Goal: Entertainment & Leisure: Browse casually

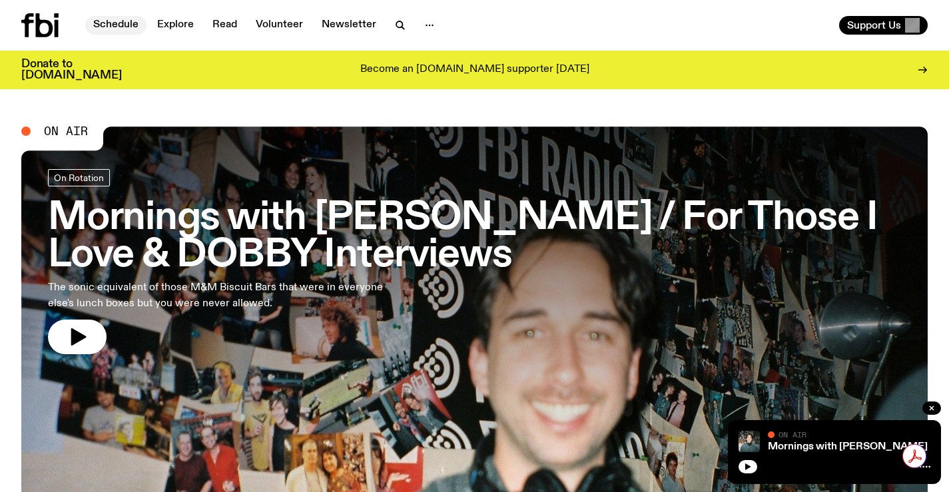
click at [115, 17] on link "Schedule" at bounding box center [115, 25] width 61 height 19
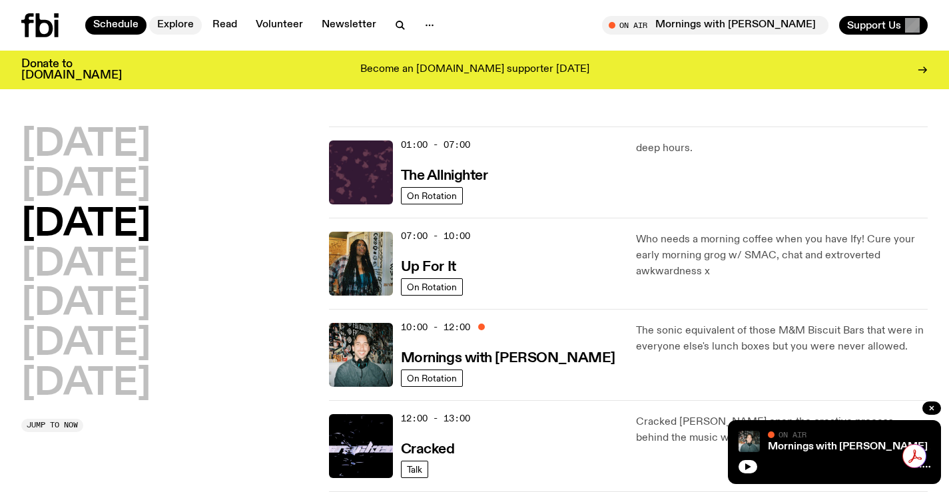
click at [170, 27] on link "Explore" at bounding box center [175, 25] width 53 height 19
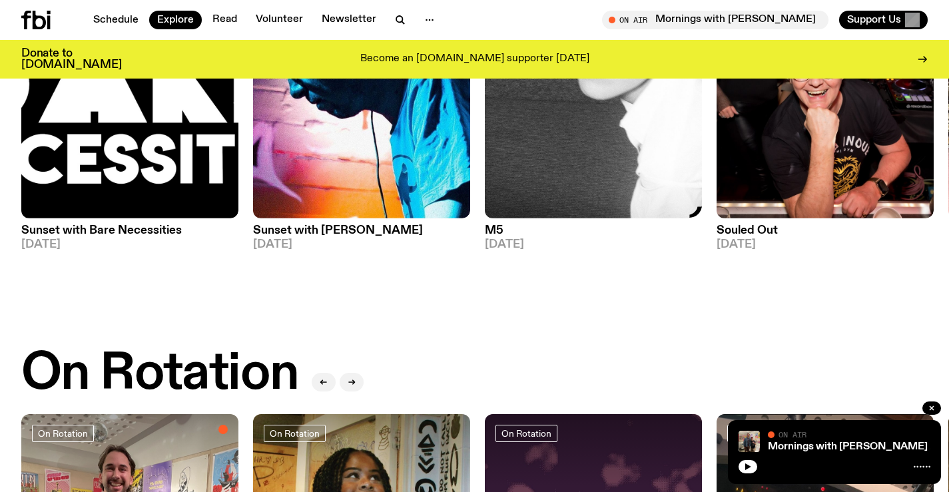
scroll to position [257, 0]
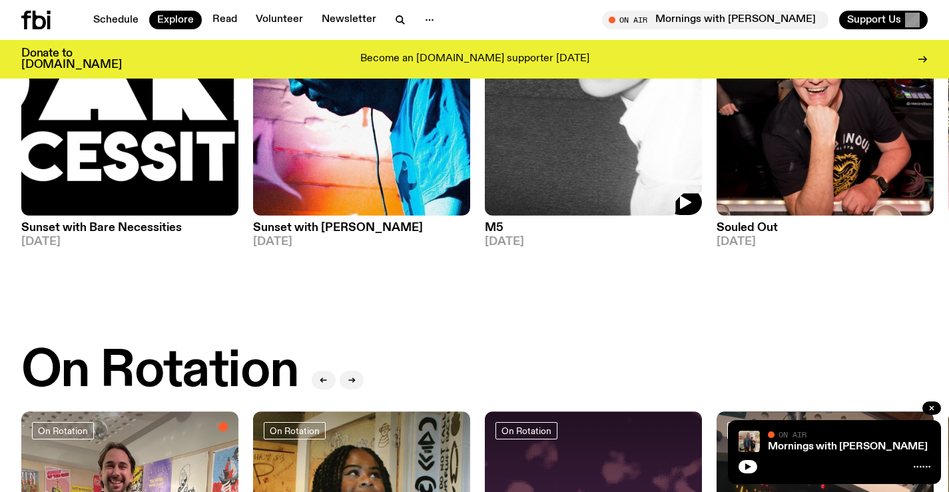
drag, startPoint x: 678, startPoint y: 165, endPoint x: 252, endPoint y: 179, distance: 426.0
click at [485, 177] on img at bounding box center [593, 71] width 217 height 290
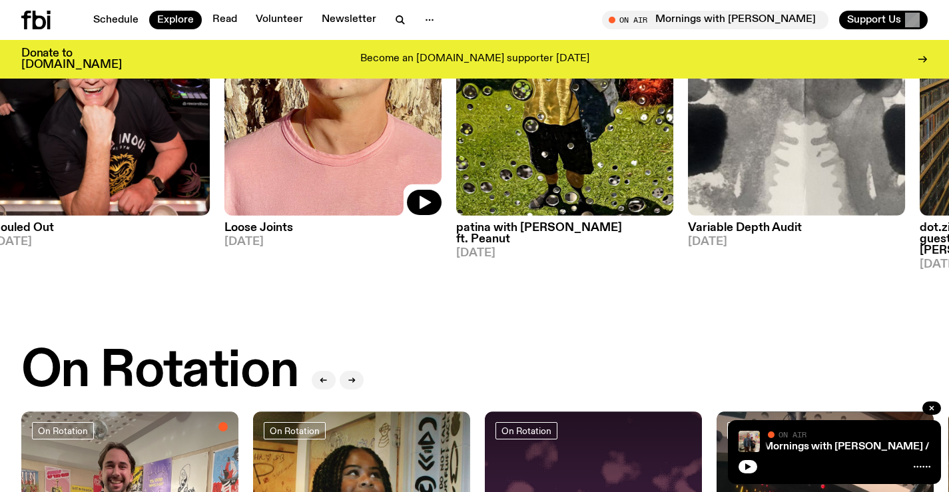
drag, startPoint x: 362, startPoint y: 155, endPoint x: 418, endPoint y: 201, distance: 72.5
click at [318, 156] on img at bounding box center [333, 71] width 217 height 290
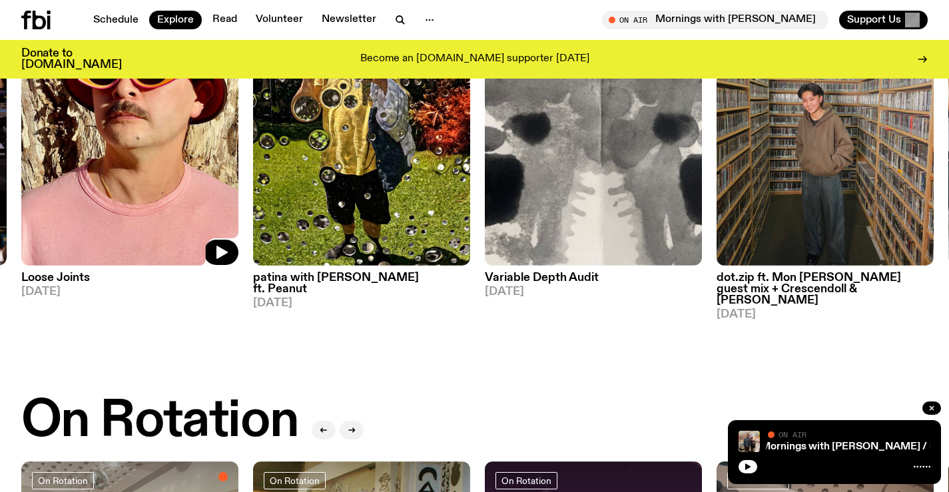
scroll to position [57, 0]
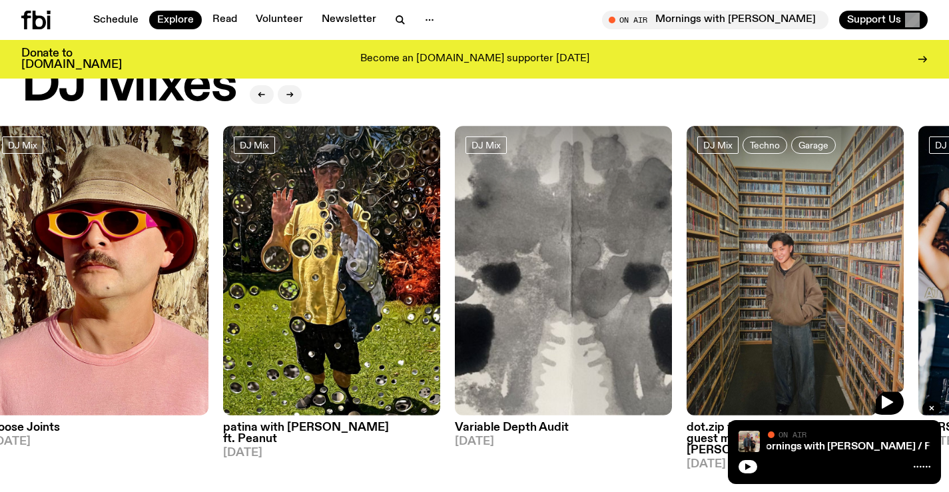
drag, startPoint x: 763, startPoint y: 253, endPoint x: 147, endPoint y: 252, distance: 616.3
click at [687, 257] on img at bounding box center [795, 271] width 217 height 290
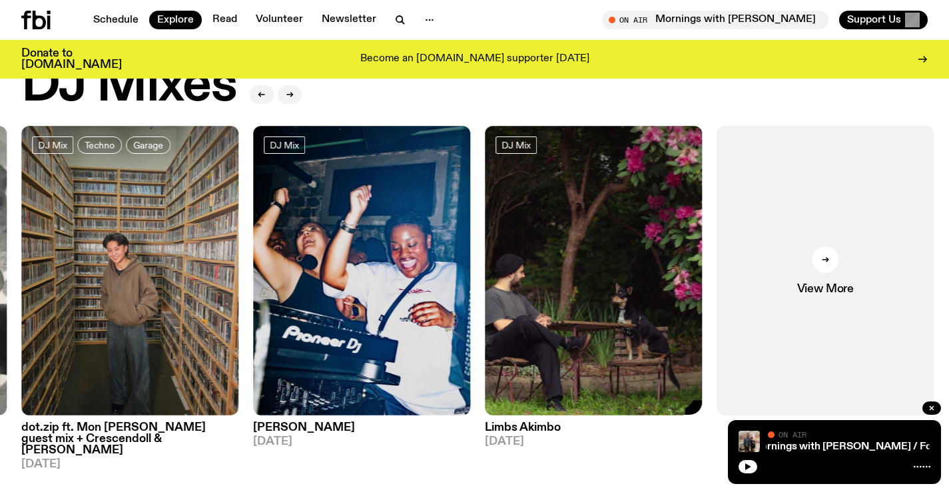
drag, startPoint x: 644, startPoint y: 272, endPoint x: 284, endPoint y: 276, distance: 359.8
click at [485, 274] on img at bounding box center [593, 271] width 217 height 290
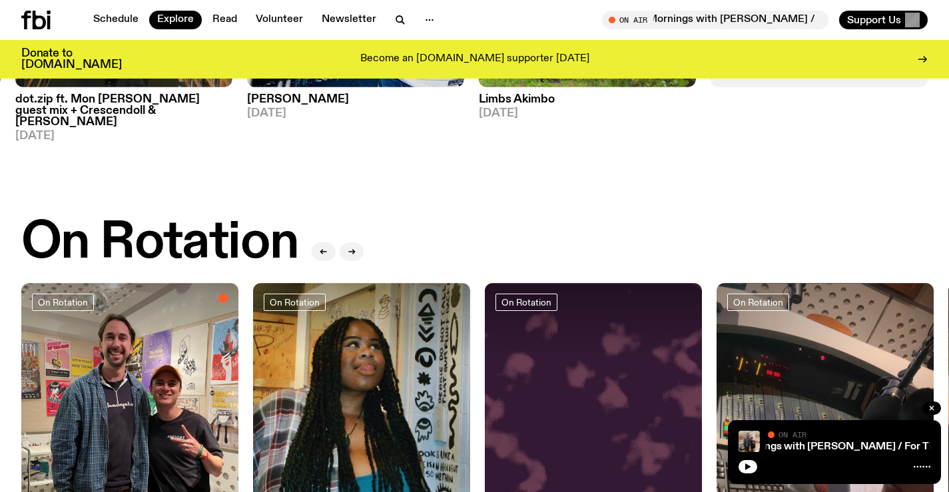
scroll to position [323, 0]
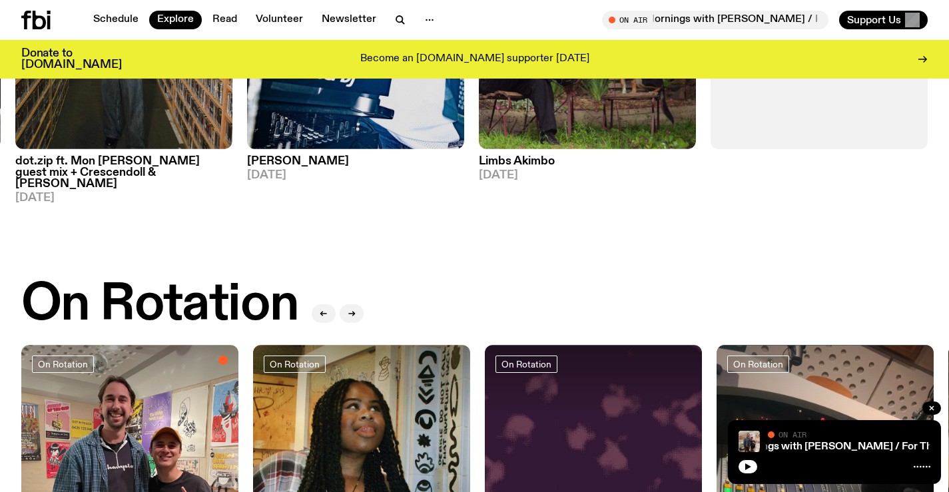
click at [777, 156] on div "View More" at bounding box center [819, 31] width 217 height 344
click at [834, 141] on link "View More" at bounding box center [819, 4] width 217 height 290
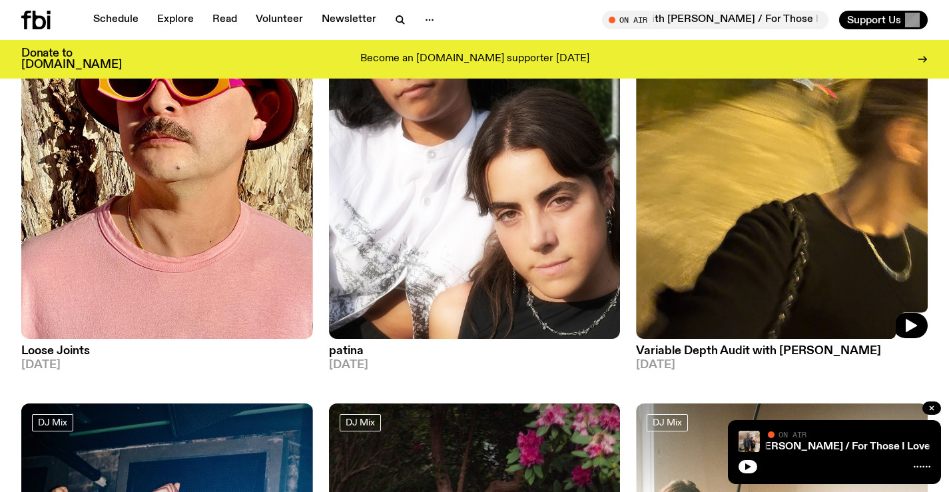
scroll to position [3255, 0]
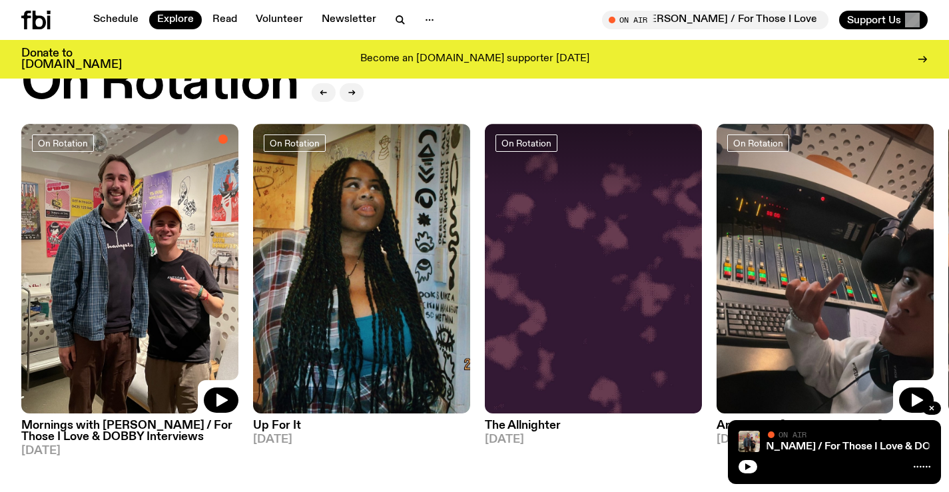
scroll to position [523, 0]
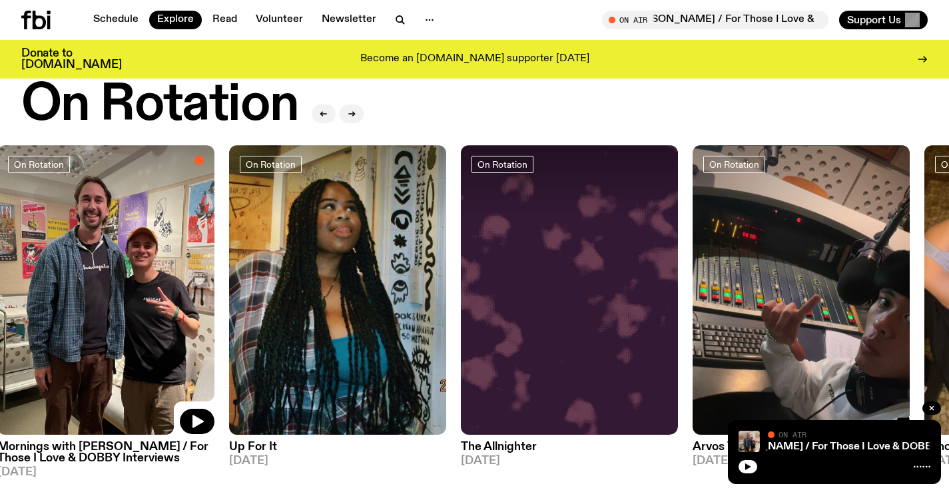
drag, startPoint x: 676, startPoint y: 209, endPoint x: 440, endPoint y: 201, distance: 236.0
click at [440, 203] on div "On Rotation Mornings with [PERSON_NAME] / For Those I Love & [PERSON_NAME] Inte…" at bounding box center [474, 311] width 907 height 333
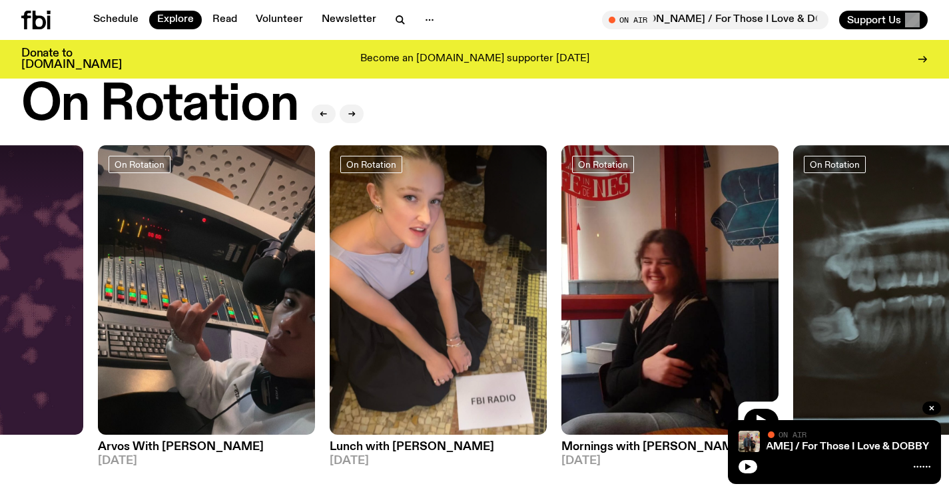
drag, startPoint x: 697, startPoint y: 212, endPoint x: 471, endPoint y: 212, distance: 225.9
click at [562, 212] on img at bounding box center [670, 290] width 217 height 290
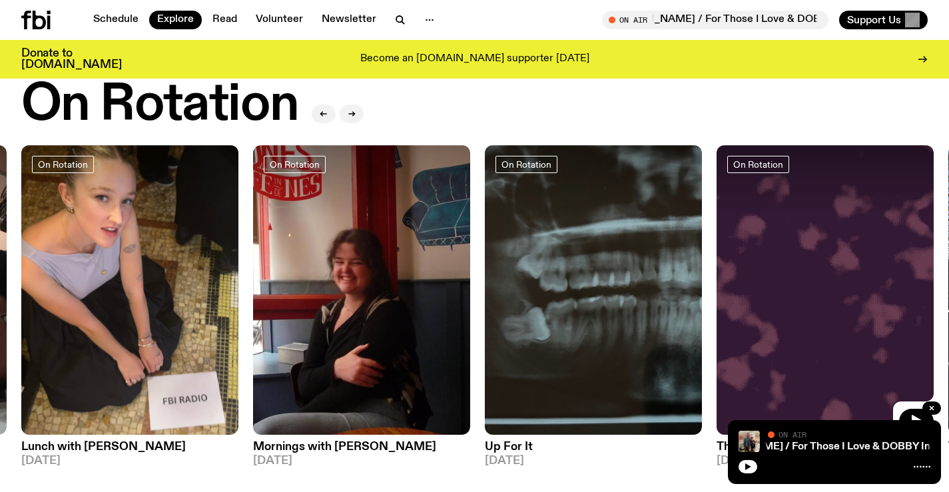
drag, startPoint x: 723, startPoint y: 261, endPoint x: 374, endPoint y: 259, distance: 349.1
click at [717, 259] on img at bounding box center [825, 290] width 217 height 290
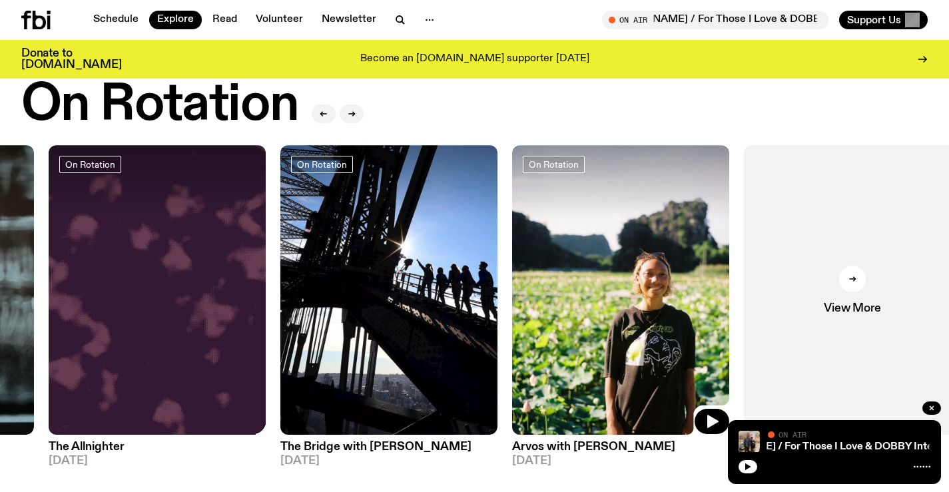
drag, startPoint x: 700, startPoint y: 265, endPoint x: 416, endPoint y: 259, distance: 283.9
click at [512, 265] on img at bounding box center [620, 290] width 217 height 290
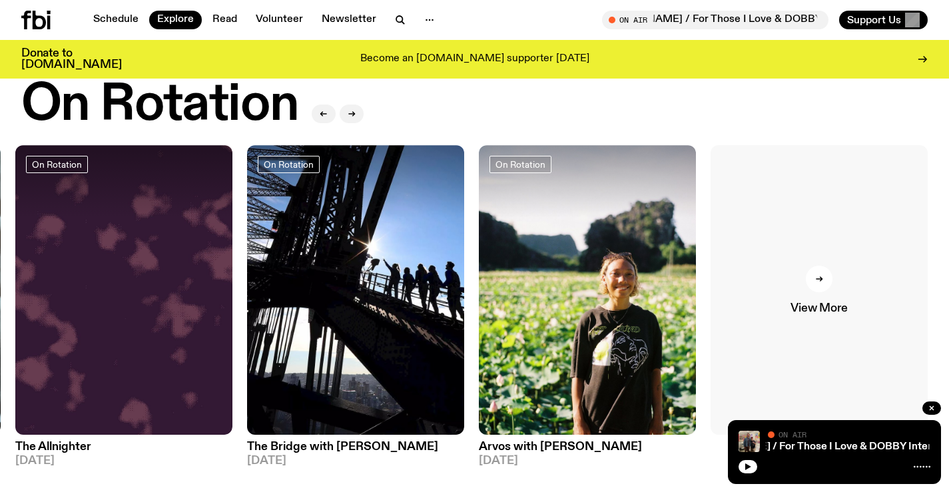
click at [813, 272] on div at bounding box center [819, 279] width 27 height 27
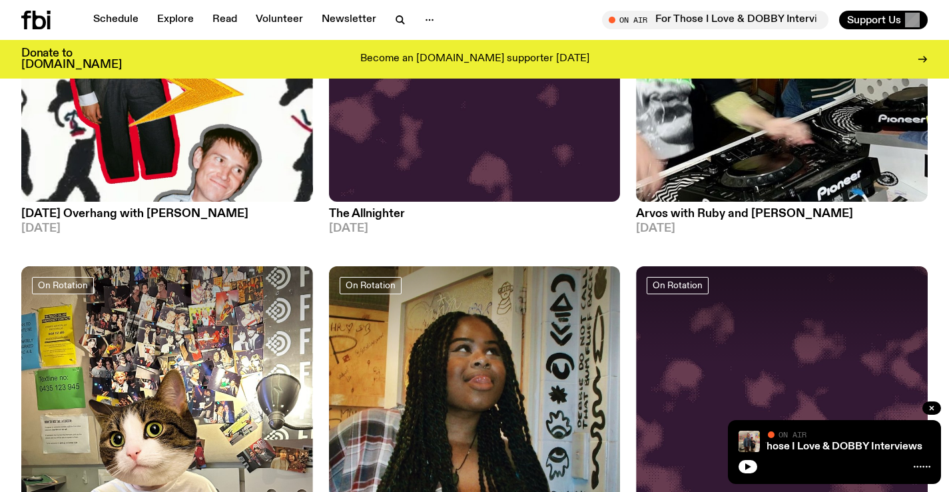
scroll to position [3325, 0]
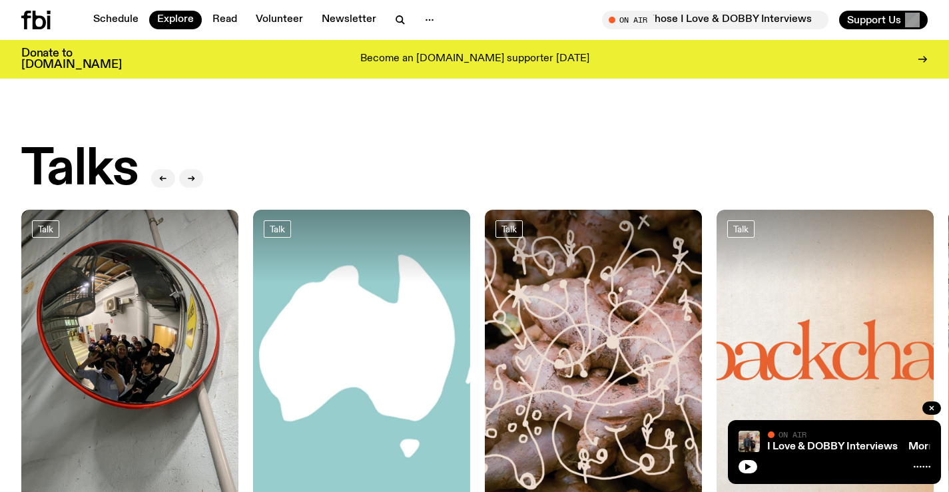
scroll to position [1522, 0]
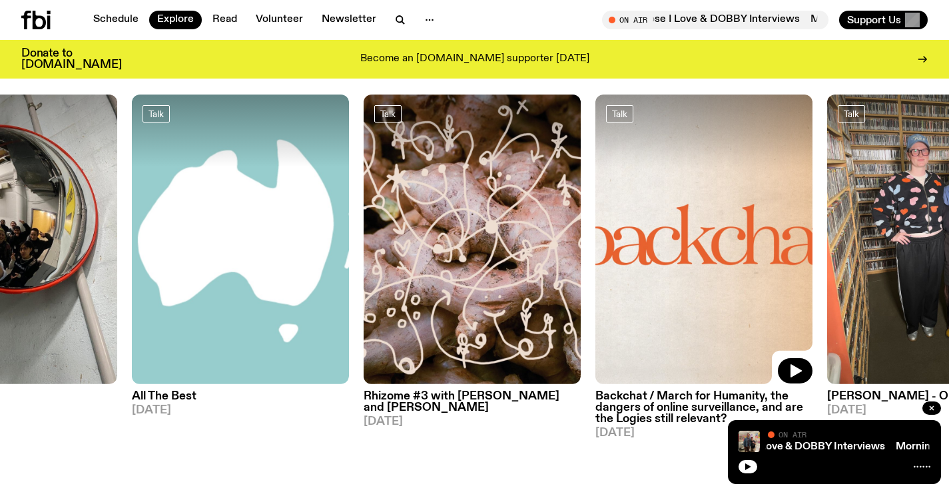
drag, startPoint x: 780, startPoint y: 191, endPoint x: 23, endPoint y: 183, distance: 756.9
click at [177, 189] on div "Talk Race Matters [DATE] Talk All The Best [DATE] Talk Rhizome #3 with [PERSON_…" at bounding box center [474, 267] width 907 height 344
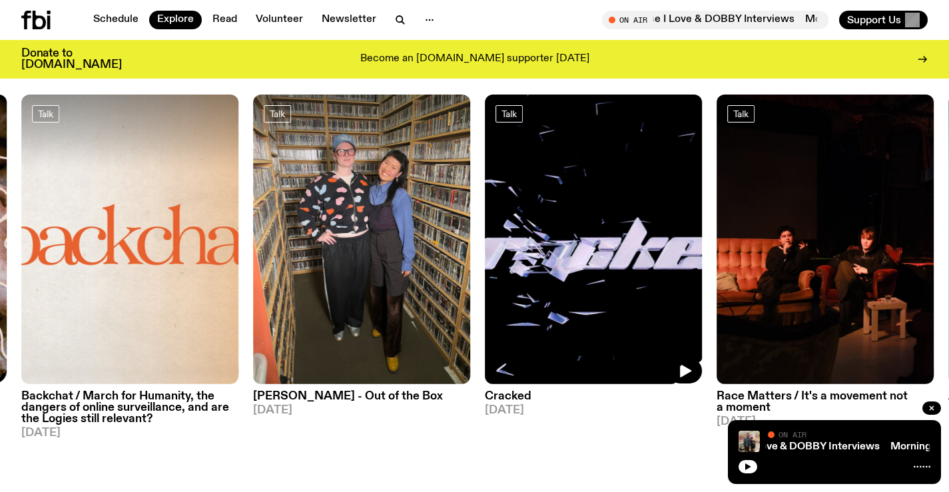
drag, startPoint x: 534, startPoint y: 200, endPoint x: 0, endPoint y: 188, distance: 534.5
click at [485, 195] on img at bounding box center [593, 240] width 217 height 290
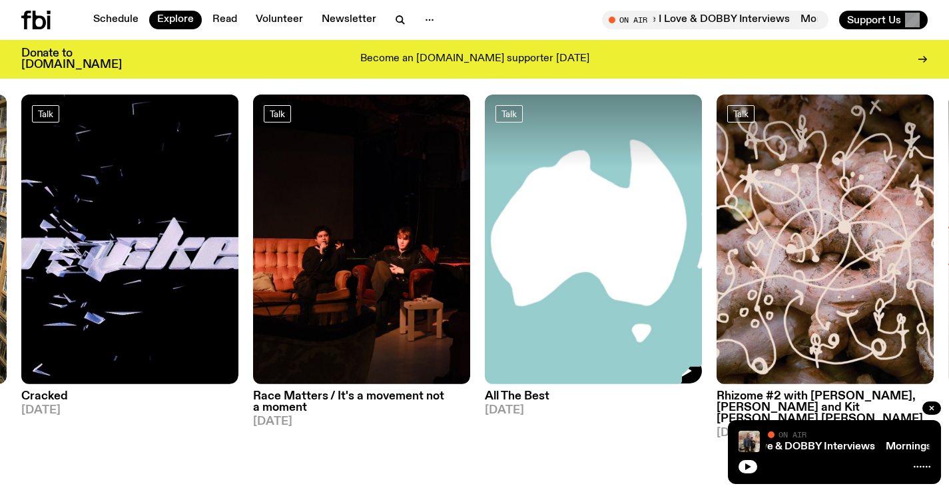
drag, startPoint x: 500, startPoint y: 225, endPoint x: 322, endPoint y: 217, distance: 178.1
click at [485, 221] on img at bounding box center [593, 240] width 217 height 290
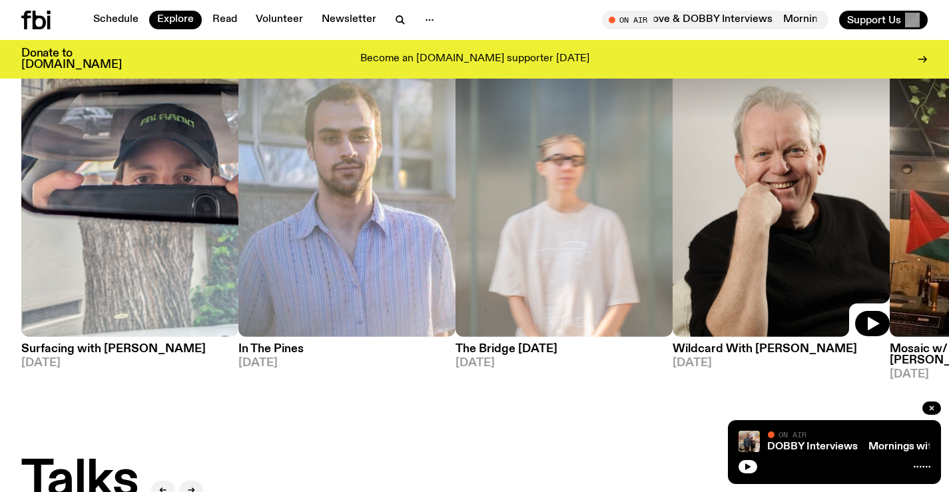
scroll to position [1056, 0]
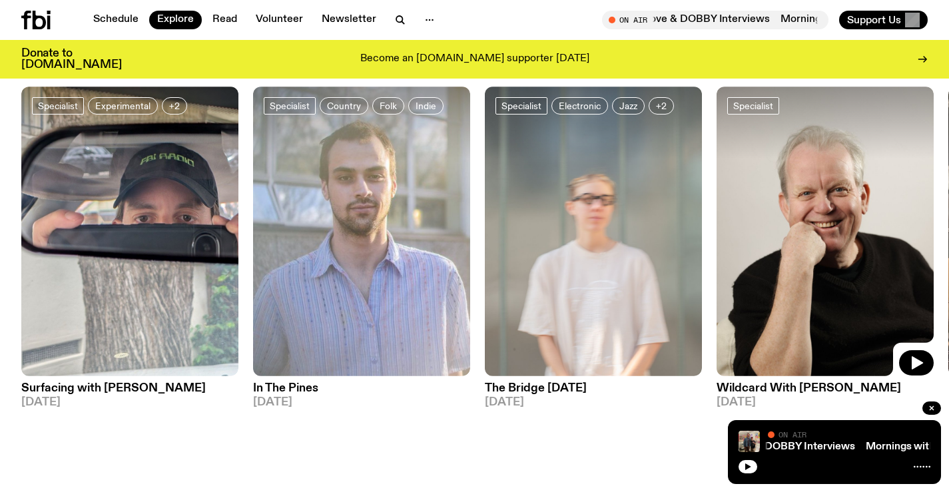
drag, startPoint x: 796, startPoint y: 216, endPoint x: 246, endPoint y: 225, distance: 550.4
click at [717, 225] on img at bounding box center [825, 232] width 217 height 290
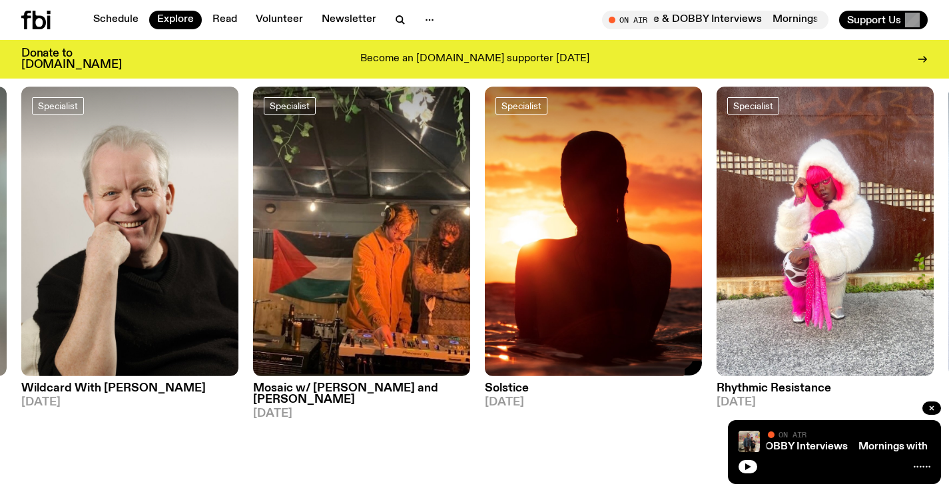
drag, startPoint x: 541, startPoint y: 228, endPoint x: 189, endPoint y: 209, distance: 353.0
click at [249, 222] on div "Specialist Experimental +2 Surfacing with [PERSON_NAME] [DATE] Specialist Count…" at bounding box center [474, 253] width 907 height 333
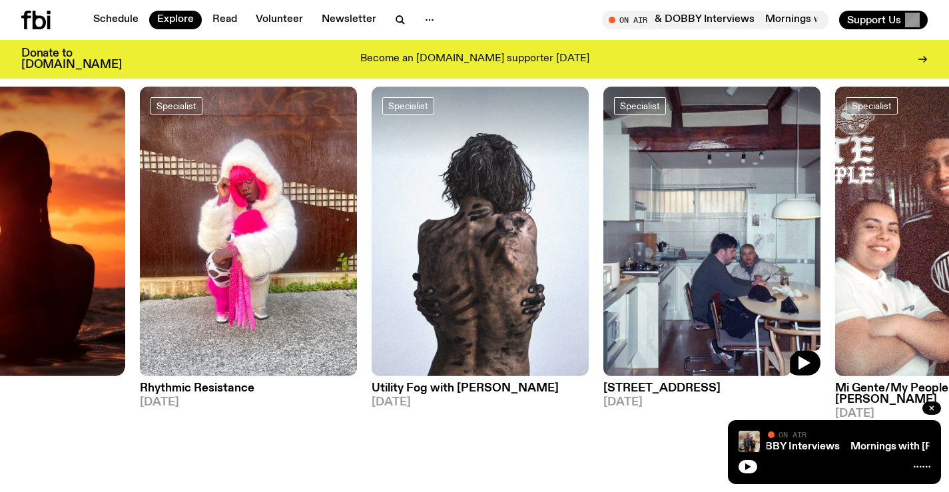
drag, startPoint x: 735, startPoint y: 246, endPoint x: 298, endPoint y: 249, distance: 436.4
click at [604, 252] on img at bounding box center [712, 232] width 217 height 290
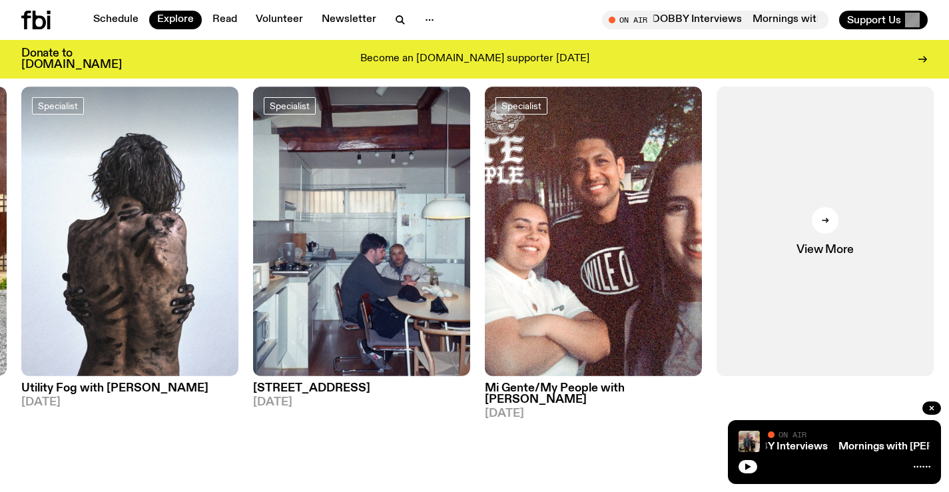
click at [22, 10] on div "Schedule Explore Read Volunteer Newsletter On Air Mornings with [PERSON_NAME] /…" at bounding box center [474, 20] width 949 height 40
click at [41, 22] on icon at bounding box center [35, 20] width 29 height 19
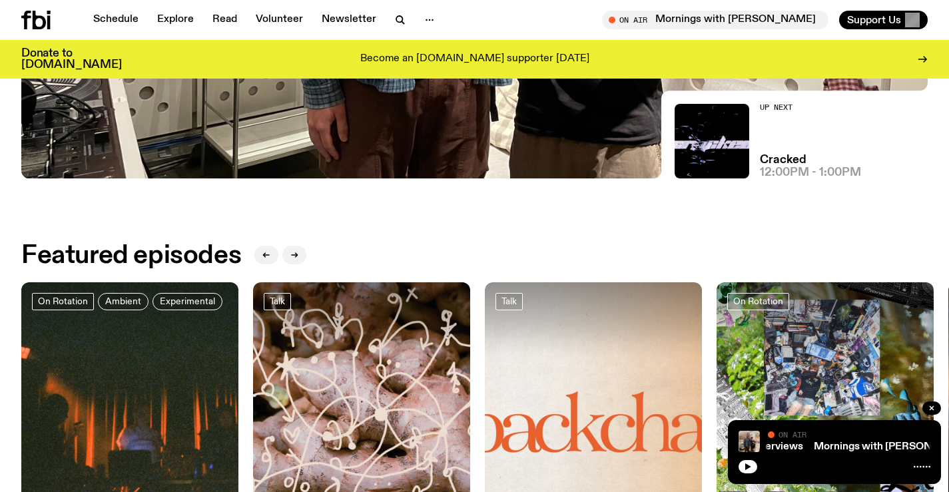
scroll to position [666, 0]
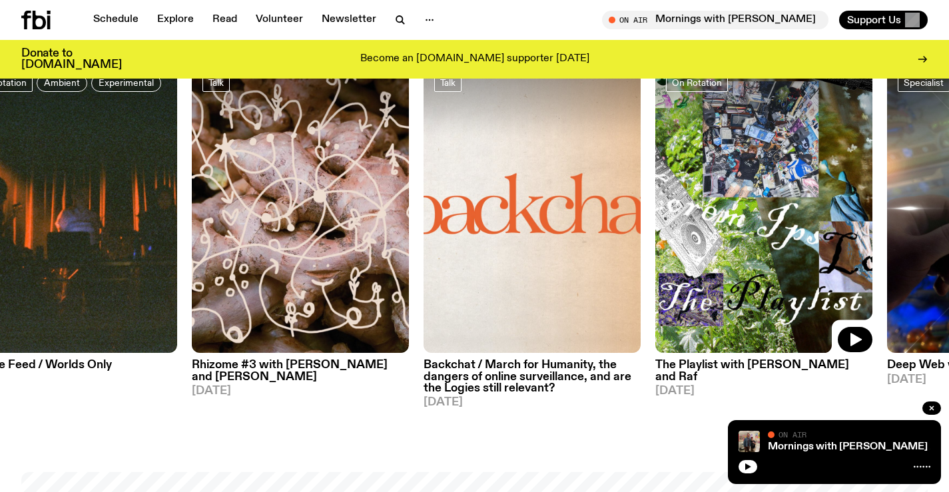
click at [853, 245] on img at bounding box center [764, 209] width 217 height 290
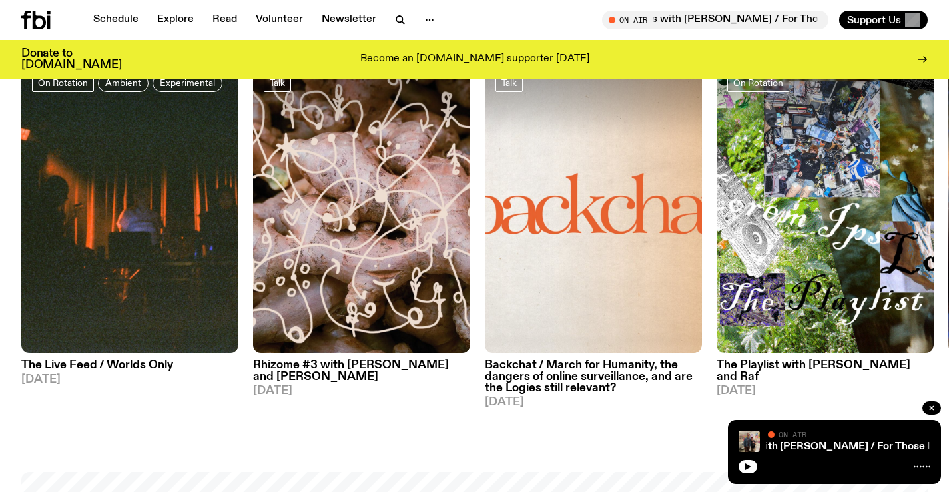
drag, startPoint x: 671, startPoint y: 285, endPoint x: 73, endPoint y: 273, distance: 597.7
click at [73, 273] on div "On Rotation Ambient Experimental The Live Feed / Worlds Only [DATE] Talk Rhizom…" at bounding box center [474, 236] width 907 height 344
drag, startPoint x: 619, startPoint y: 277, endPoint x: 0, endPoint y: 169, distance: 628.3
click at [265, 253] on div "On Rotation Ambient Experimental The Live Feed / Worlds Only [DATE] Talk Rhizom…" at bounding box center [474, 236] width 907 height 344
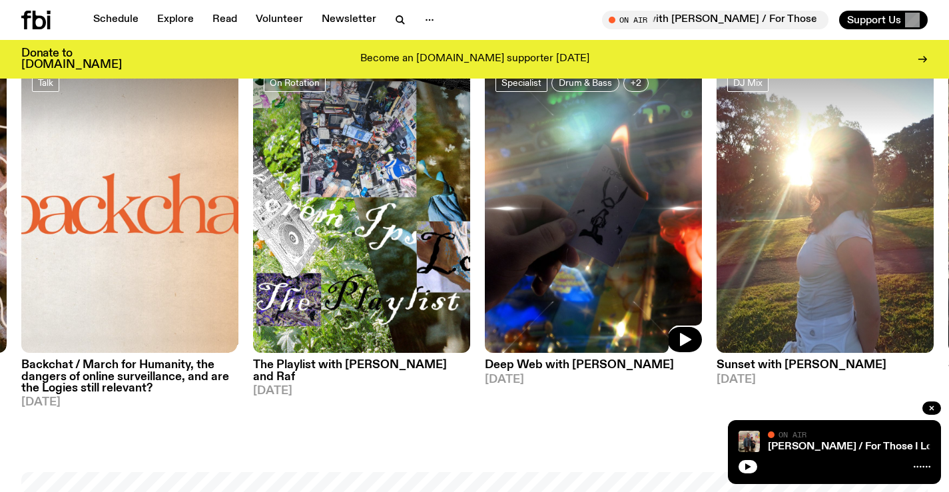
drag, startPoint x: 548, startPoint y: 225, endPoint x: 0, endPoint y: 227, distance: 547.7
click at [485, 227] on img at bounding box center [593, 209] width 217 height 290
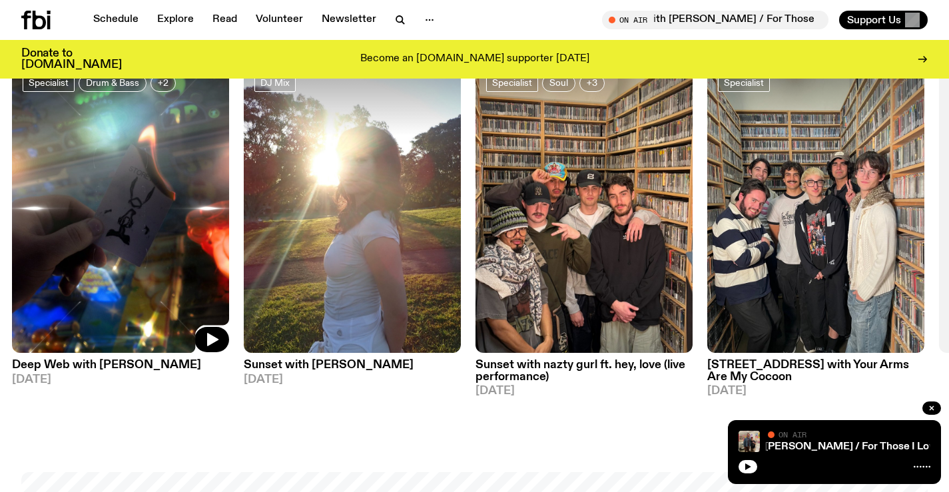
drag, startPoint x: 783, startPoint y: 278, endPoint x: 319, endPoint y: 259, distance: 464.1
click at [87, 264] on div "On Rotation Ambient Experimental The Live Feed / Worlds Only [DATE] Talk Rhizom…" at bounding box center [474, 236] width 907 height 344
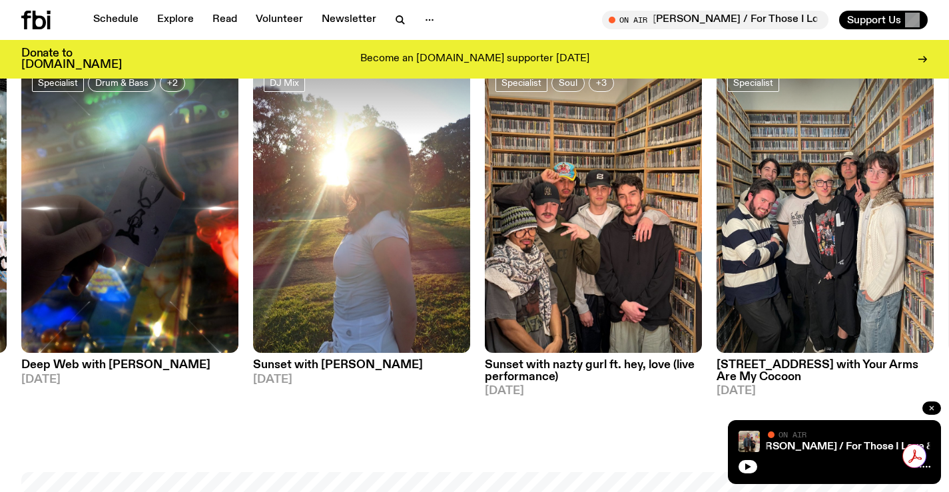
click at [929, 412] on button "button" at bounding box center [932, 408] width 19 height 13
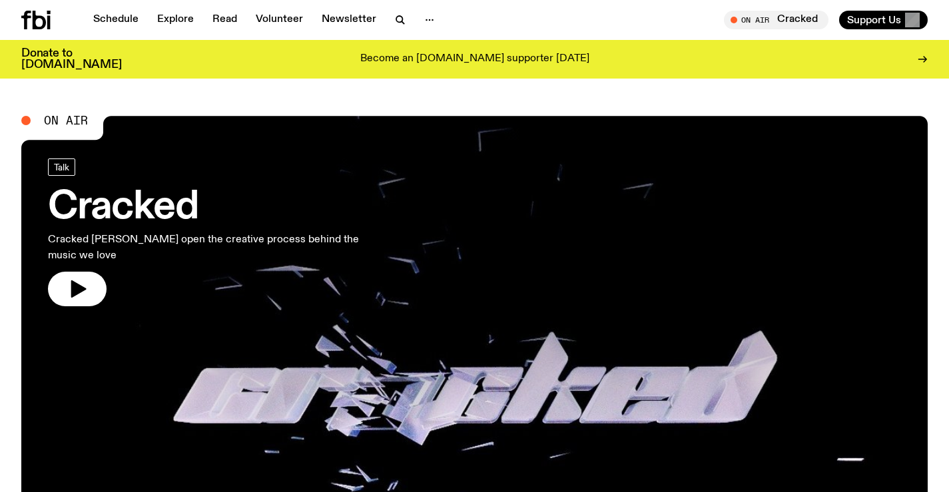
scroll to position [524, 0]
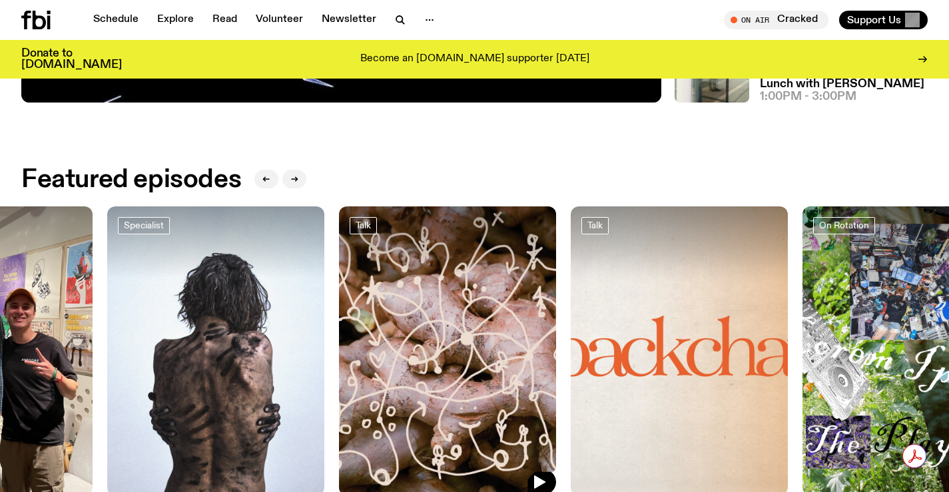
drag, startPoint x: 742, startPoint y: 324, endPoint x: 107, endPoint y: 295, distance: 636.2
click at [339, 296] on img at bounding box center [447, 352] width 217 height 290
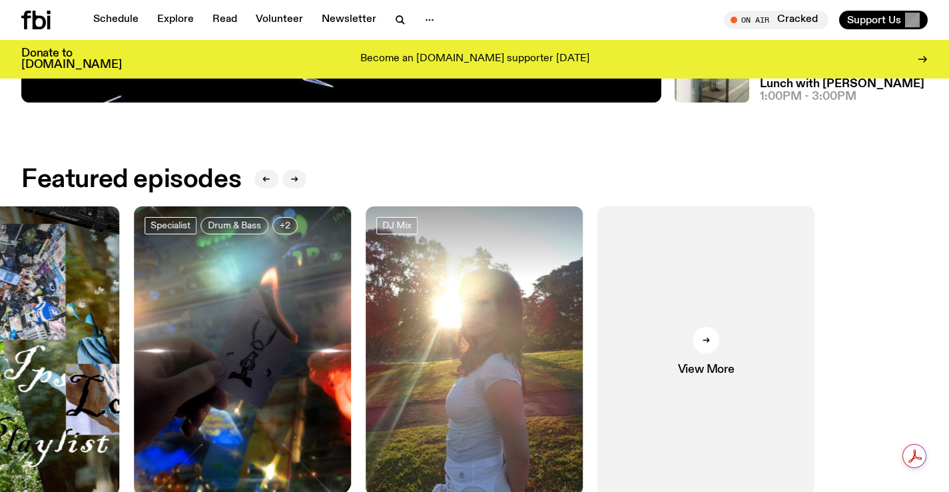
drag, startPoint x: 689, startPoint y: 350, endPoint x: 288, endPoint y: 340, distance: 401.2
click at [312, 344] on div "On Rotation Ambient Experimental The Live Feed / Worlds Only 01.08.25 On Rotati…" at bounding box center [474, 379] width 907 height 344
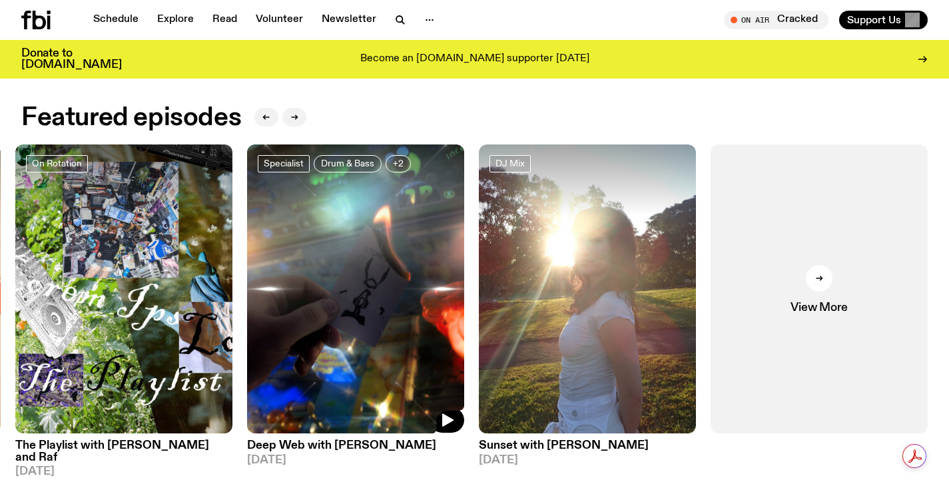
scroll to position [657, 0]
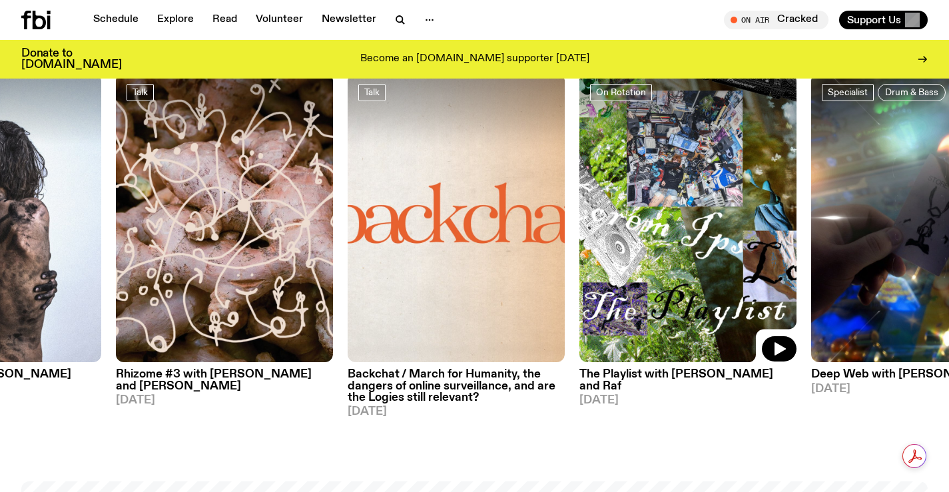
drag, startPoint x: 170, startPoint y: 222, endPoint x: 737, endPoint y: 240, distance: 567.3
click at [737, 240] on img at bounding box center [688, 218] width 217 height 290
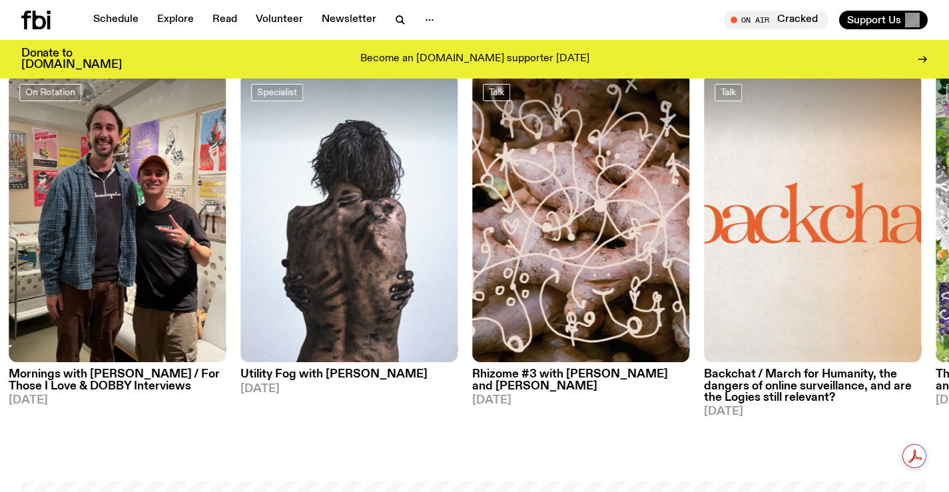
drag, startPoint x: 727, startPoint y: 237, endPoint x: 958, endPoint y: 259, distance: 232.2
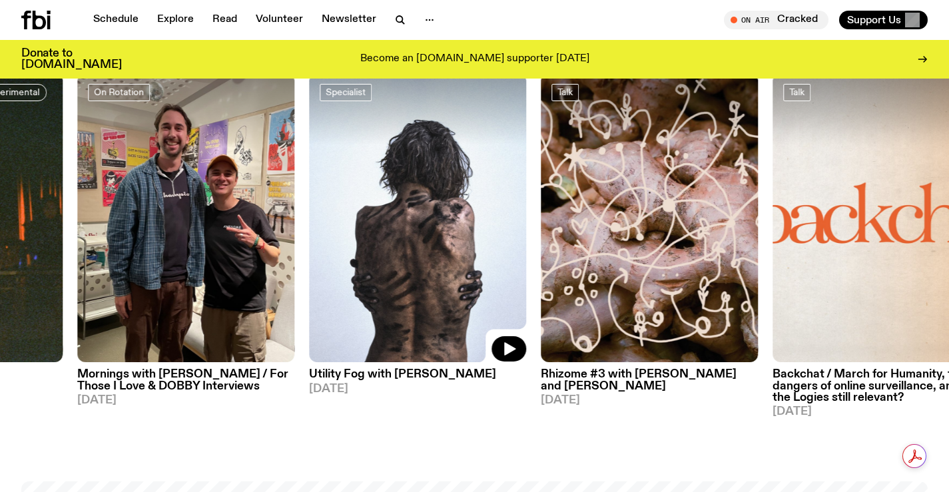
drag, startPoint x: 304, startPoint y: 259, endPoint x: 298, endPoint y: 278, distance: 20.0
click at [309, 278] on img at bounding box center [417, 218] width 217 height 290
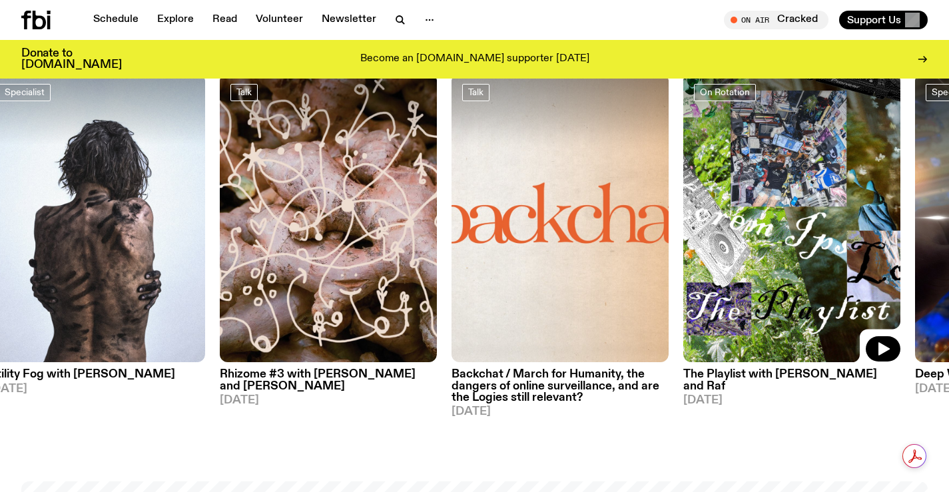
drag, startPoint x: 817, startPoint y: 265, endPoint x: 43, endPoint y: 266, distance: 774.2
click at [684, 268] on img at bounding box center [792, 218] width 217 height 290
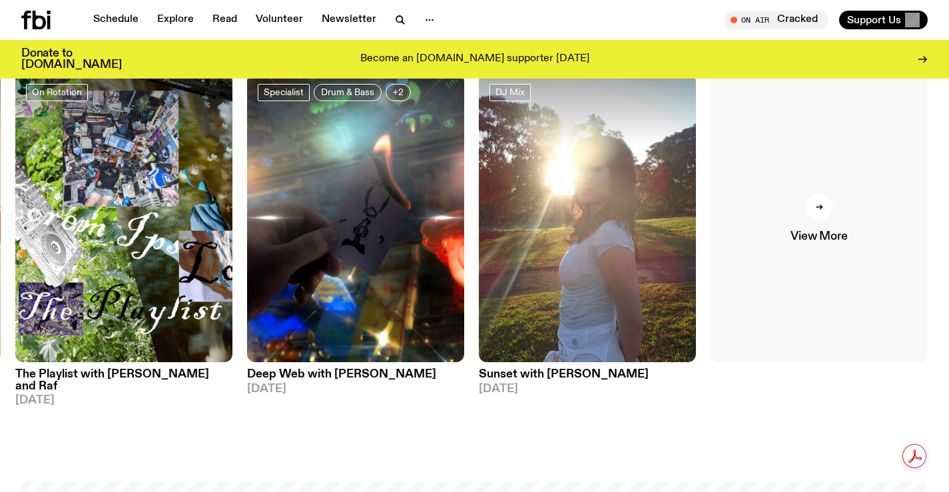
click at [803, 224] on link "View More" at bounding box center [819, 218] width 217 height 290
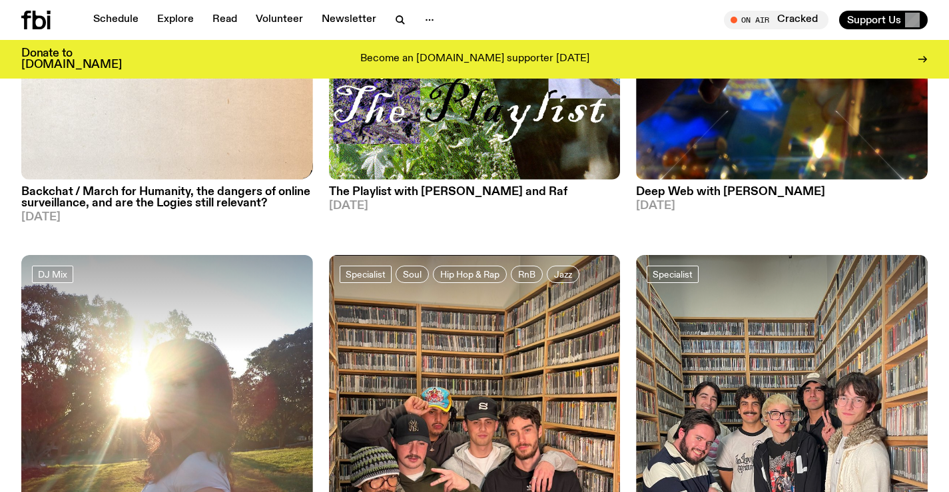
scroll to position [723, 0]
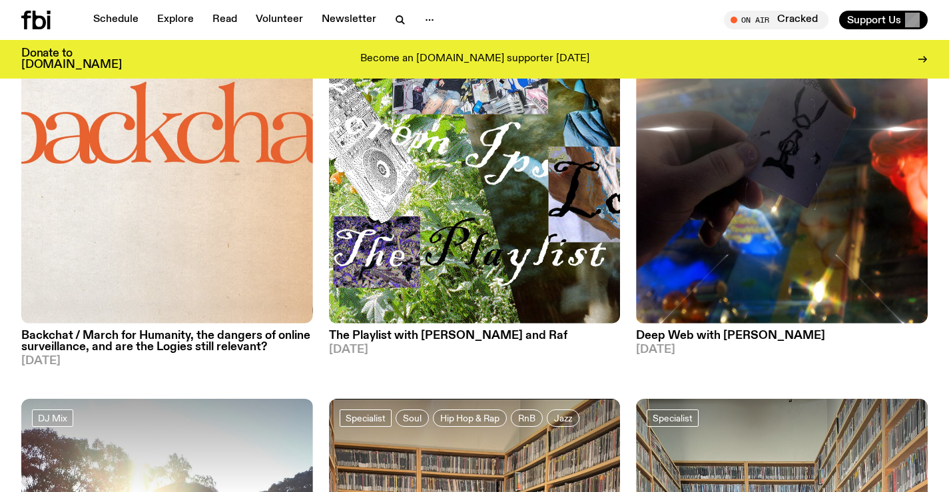
click at [41, 17] on icon at bounding box center [39, 20] width 13 height 19
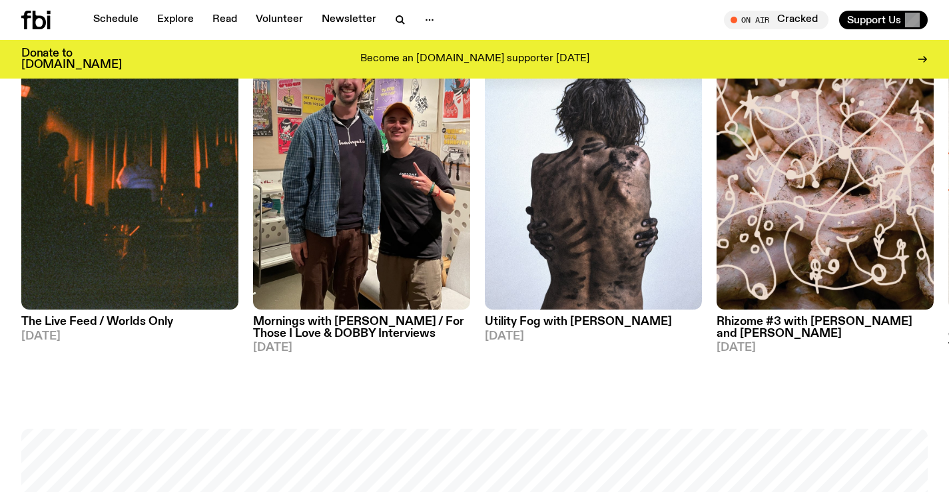
scroll to position [722, 0]
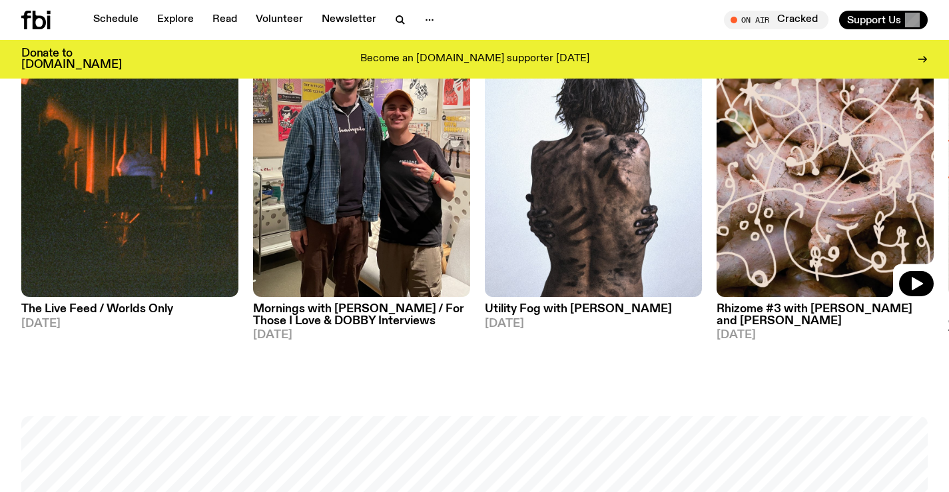
drag, startPoint x: 808, startPoint y: 223, endPoint x: 209, endPoint y: 225, distance: 599.6
click at [231, 225] on div "On Rotation Ambient Experimental The Live Feed / Worlds Only 01.08.25 On Rotati…" at bounding box center [474, 180] width 907 height 344
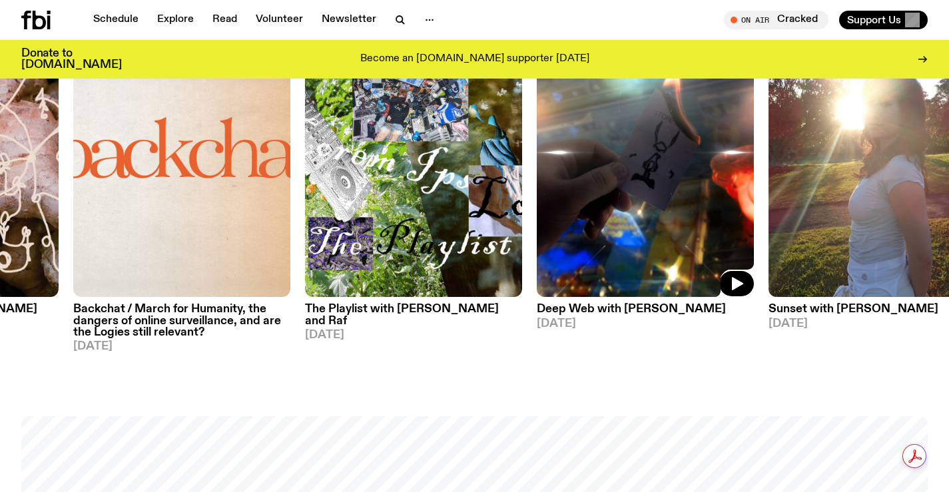
drag, startPoint x: 627, startPoint y: 249, endPoint x: 191, endPoint y: 239, distance: 436.5
click at [537, 247] on img at bounding box center [645, 153] width 217 height 290
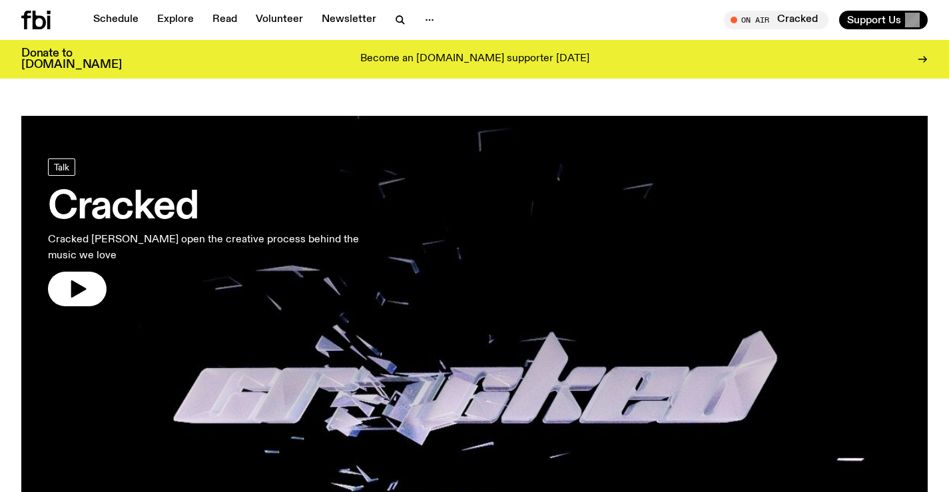
scroll to position [656, 0]
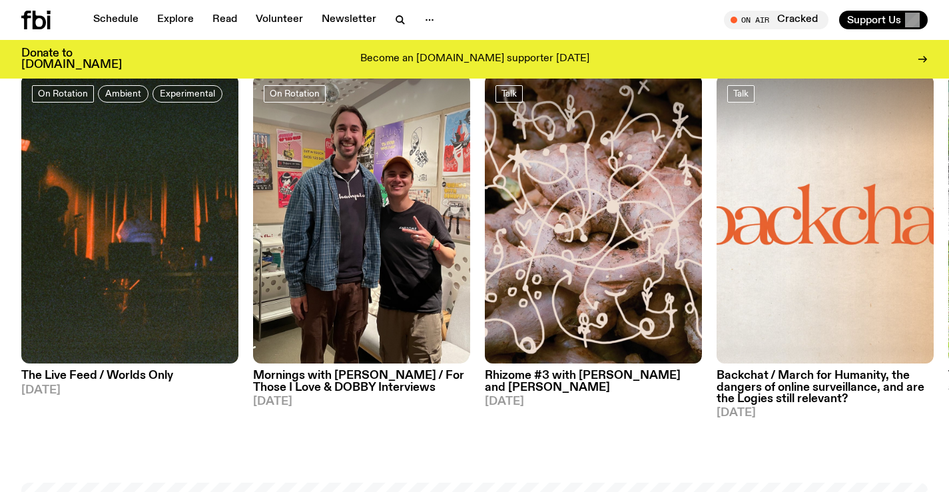
drag, startPoint x: 758, startPoint y: 254, endPoint x: 221, endPoint y: 241, distance: 536.5
click at [221, 241] on div "On Rotation Ambient Experimental The Live Feed / Worlds Only 01.08.25 On Rotati…" at bounding box center [474, 247] width 907 height 344
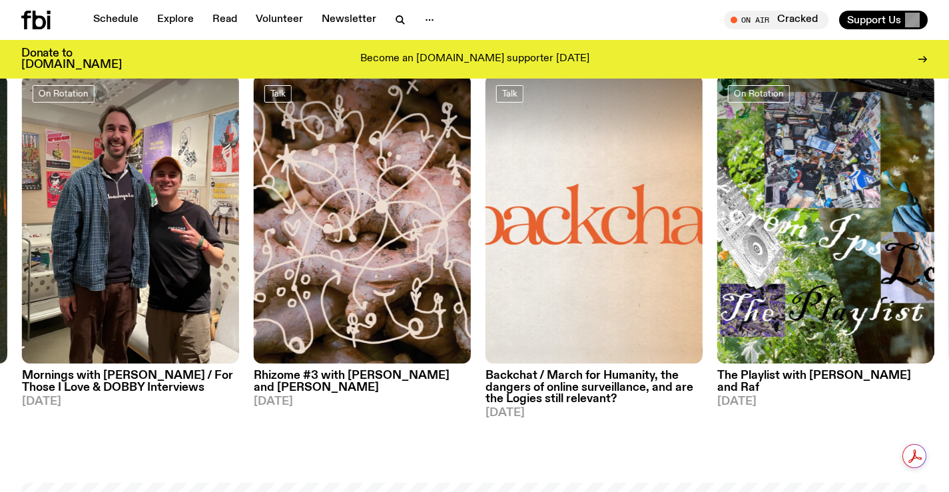
drag, startPoint x: 359, startPoint y: 255, endPoint x: 158, endPoint y: 237, distance: 202.0
click at [179, 247] on div "On Rotation Ambient Experimental The Live Feed / Worlds Only 01.08.25 On Rotati…" at bounding box center [474, 247] width 907 height 344
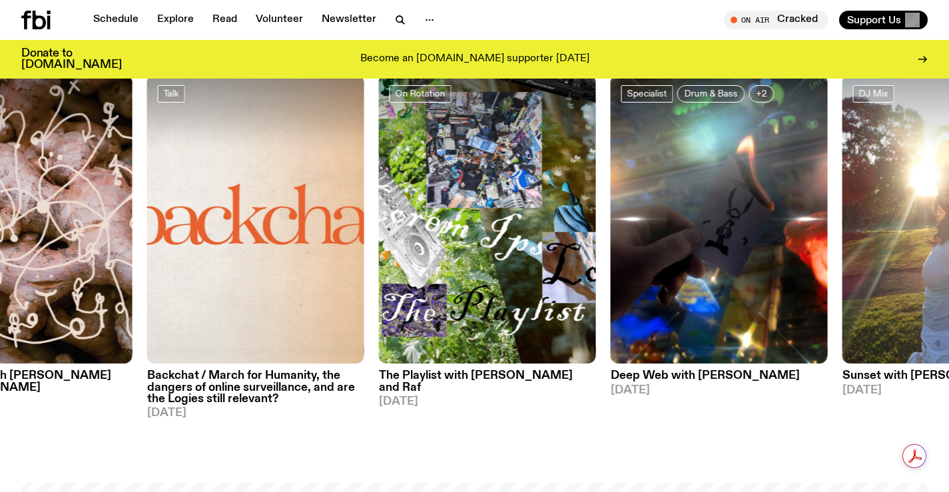
drag, startPoint x: 435, startPoint y: 256, endPoint x: 959, endPoint y: 251, distance: 523.7
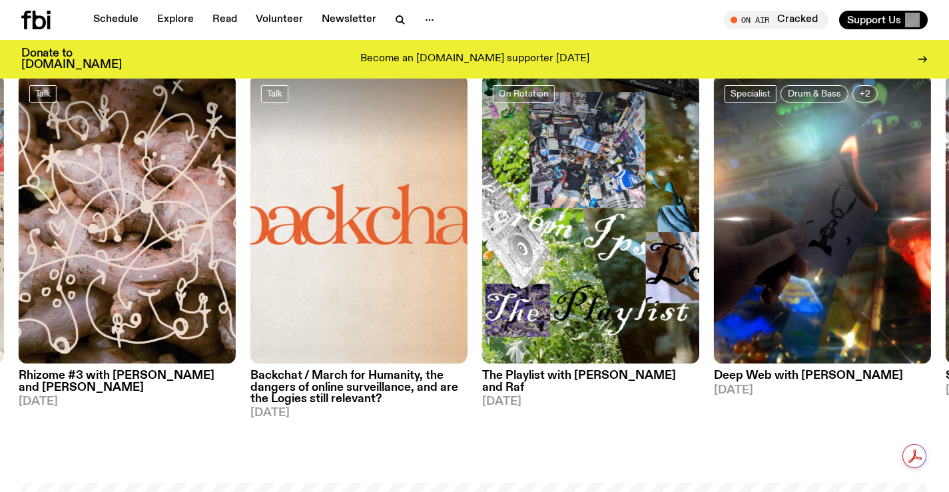
drag, startPoint x: 266, startPoint y: 240, endPoint x: 945, endPoint y: 259, distance: 679.8
click at [468, 259] on img at bounding box center [359, 220] width 217 height 290
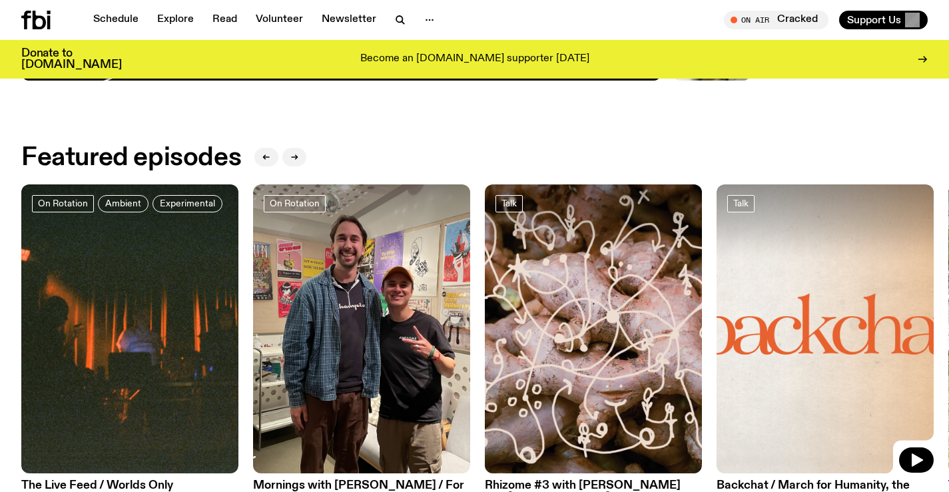
scroll to position [456, 0]
